Goal: Task Accomplishment & Management: Complete application form

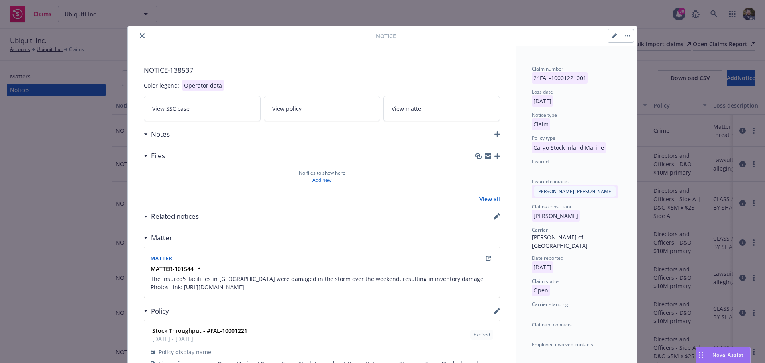
click at [612, 34] on icon "button" at bounding box center [614, 35] width 5 height 5
select select "CARGO_STOCK_INLAND_MARINE"
select select "open"
select select "CLAIM"
select select "WATER_DAMAGE"
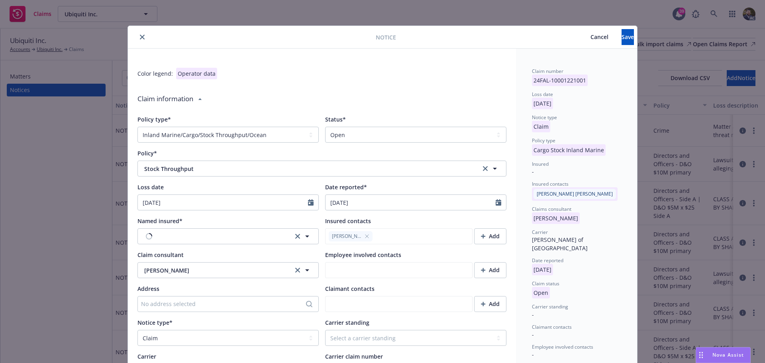
type textarea "x"
type textarea "The insured's facilities in [GEOGRAPHIC_DATA] were damaged in the storm over th…"
click at [377, 137] on select "Select a status Closed Open" at bounding box center [415, 135] width 181 height 16
select select "closed"
click at [325, 127] on select "Select a status Closed Open" at bounding box center [415, 135] width 181 height 16
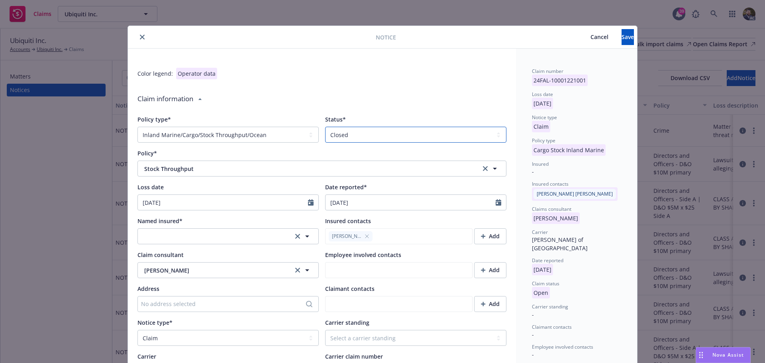
type textarea "x"
type textarea "The insured's facilities in [GEOGRAPHIC_DATA] were damaged in the storm over th…"
type textarea "x"
type textarea "The insured's facilities in [GEOGRAPHIC_DATA] were damaged in the storm over th…"
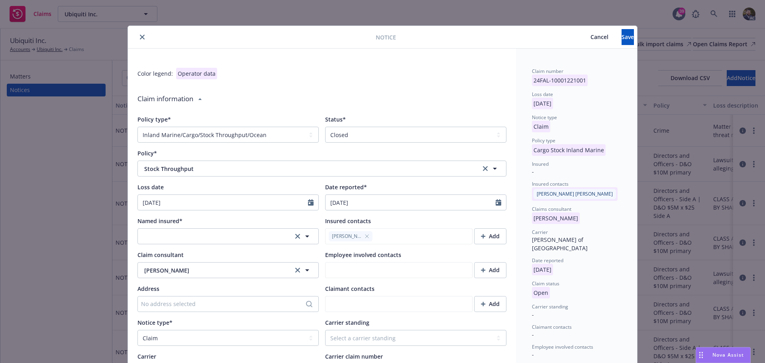
type textarea "x"
type textarea "The insured's facilities in [GEOGRAPHIC_DATA] were damaged in the storm over th…"
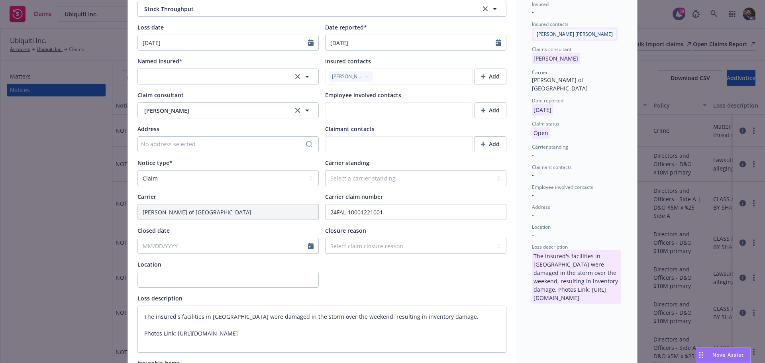
scroll to position [199, 0]
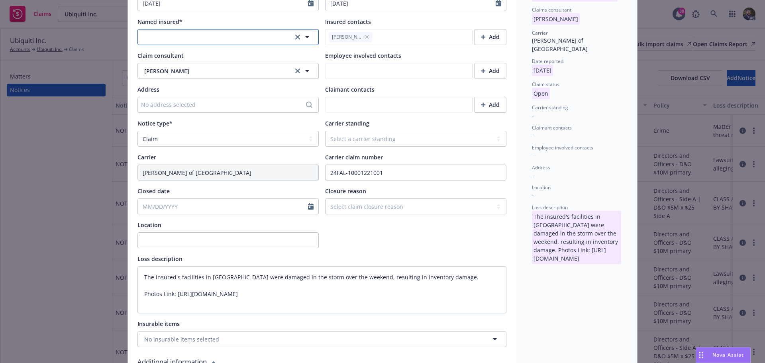
click at [231, 37] on button "button" at bounding box center [228, 37] width 181 height 16
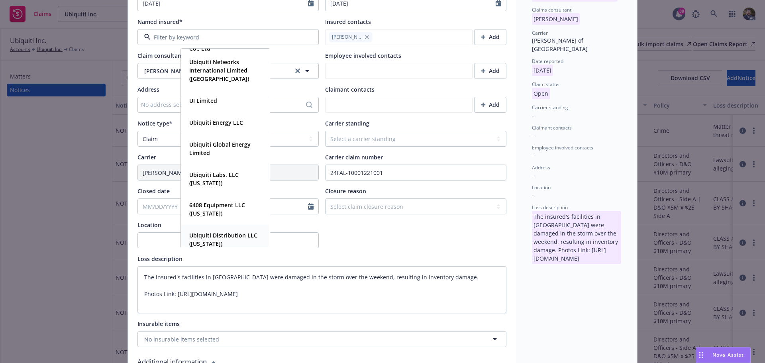
scroll to position [1164, 0]
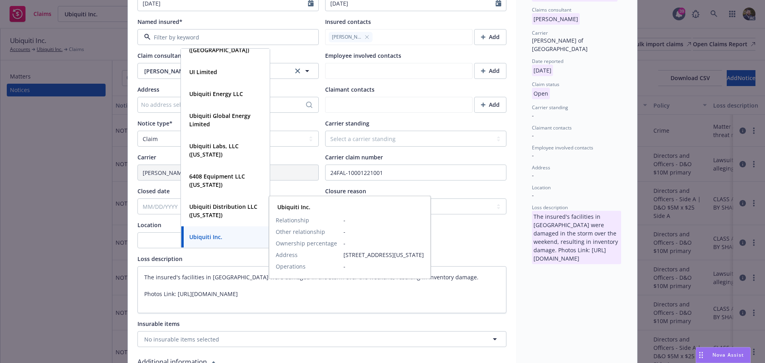
click at [227, 232] on div "Ubiquiti Inc." at bounding box center [225, 237] width 79 height 12
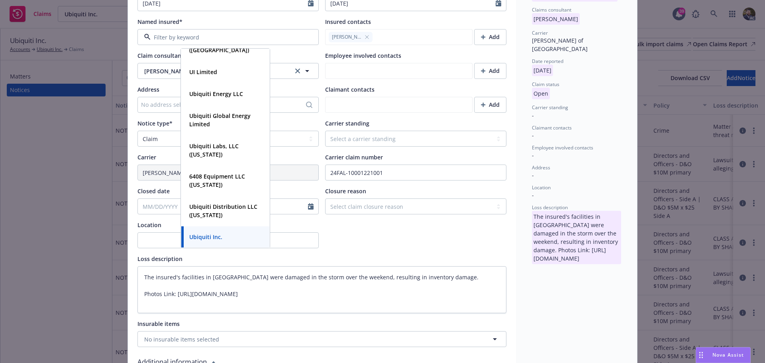
type textarea "x"
type textarea "The insured's facilities in [GEOGRAPHIC_DATA] were damaged in the storm over th…"
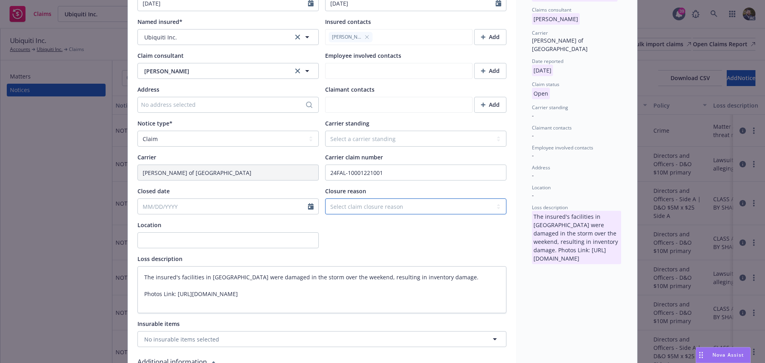
click at [381, 204] on select "Select claim closure reason Administrative closure Closed Closed no liability f…" at bounding box center [415, 206] width 181 height 16
select select "settled"
click at [325, 198] on select "Select claim closure reason Administrative closure Closed Closed no liability f…" at bounding box center [415, 206] width 181 height 16
type textarea "x"
type textarea "The insured's facilities in [GEOGRAPHIC_DATA] were damaged in the storm over th…"
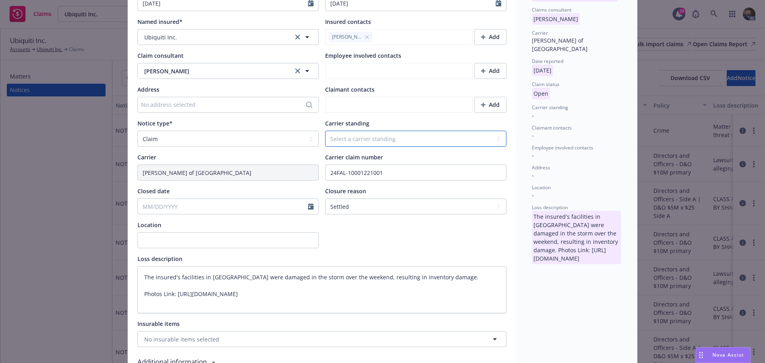
click at [360, 139] on select "Select a carrier standing Closed Not submitted Open Reopened Subrogated Withdra…" at bounding box center [415, 139] width 181 height 16
select select "CLOSED"
click at [325, 131] on select "Select a carrier standing Closed Not submitted Open Reopened Subrogated Withdra…" at bounding box center [415, 139] width 181 height 16
type textarea "x"
type textarea "The insured's facilities in [GEOGRAPHIC_DATA] were damaged in the storm over th…"
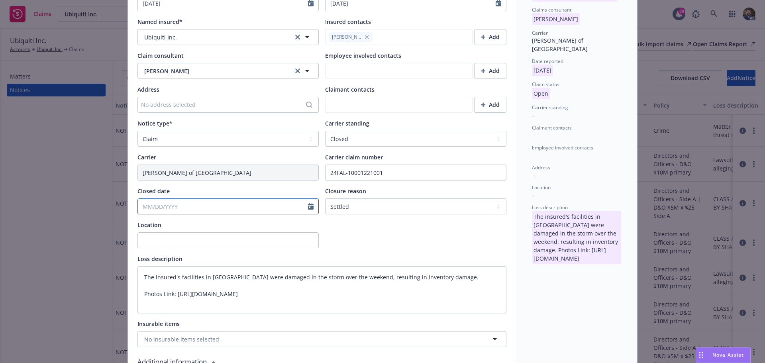
click at [199, 207] on input "Closed date" at bounding box center [223, 206] width 170 height 15
select select "8"
type textarea "x"
type textarea "The insured's facilities in [GEOGRAPHIC_DATA] were damaged in the storm over th…"
drag, startPoint x: 157, startPoint y: 302, endPoint x: 186, endPoint y: 286, distance: 32.5
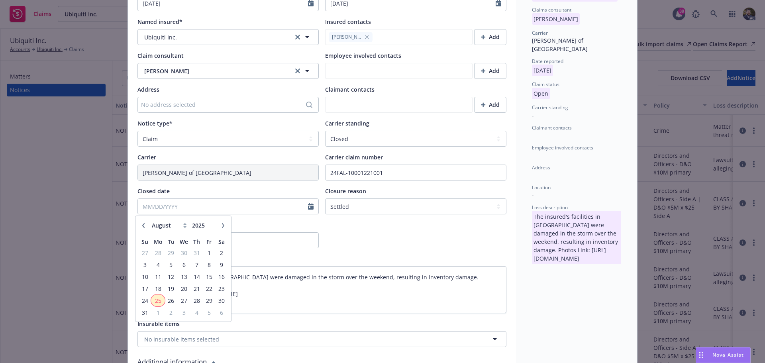
click at [157, 302] on span "25" at bounding box center [158, 301] width 12 height 10
type textarea "x"
type input "[DATE]"
type textarea "The insured's facilities in [GEOGRAPHIC_DATA] were damaged in the storm over th…"
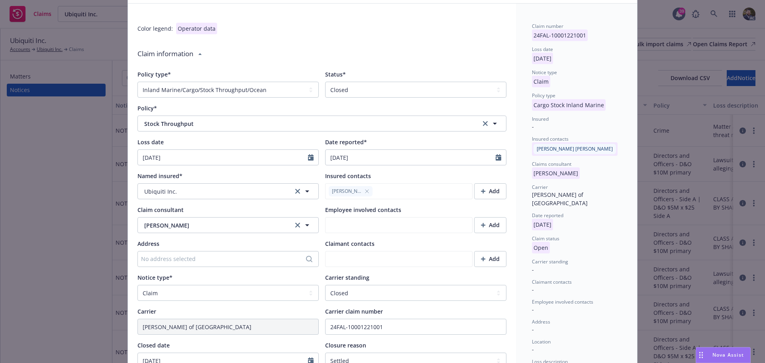
scroll to position [0, 0]
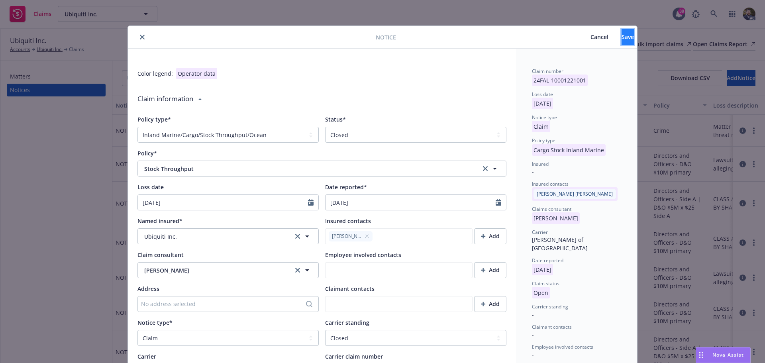
click at [622, 42] on button "Save" at bounding box center [628, 37] width 12 height 16
type textarea "x"
type textarea "The insured's facilities in [GEOGRAPHIC_DATA] were damaged in the storm over th…"
type textarea "x"
type textarea "The insured's facilities in [GEOGRAPHIC_DATA] were damaged in the storm over th…"
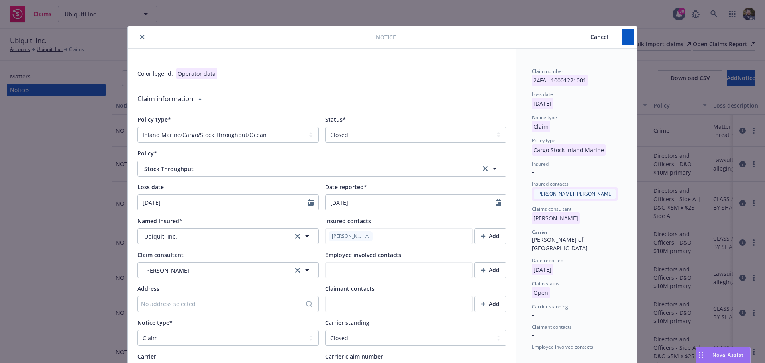
type textarea "x"
type textarea "The insured's facilities in [GEOGRAPHIC_DATA] were damaged in the storm over th…"
type textarea "x"
